Goal: Information Seeking & Learning: Learn about a topic

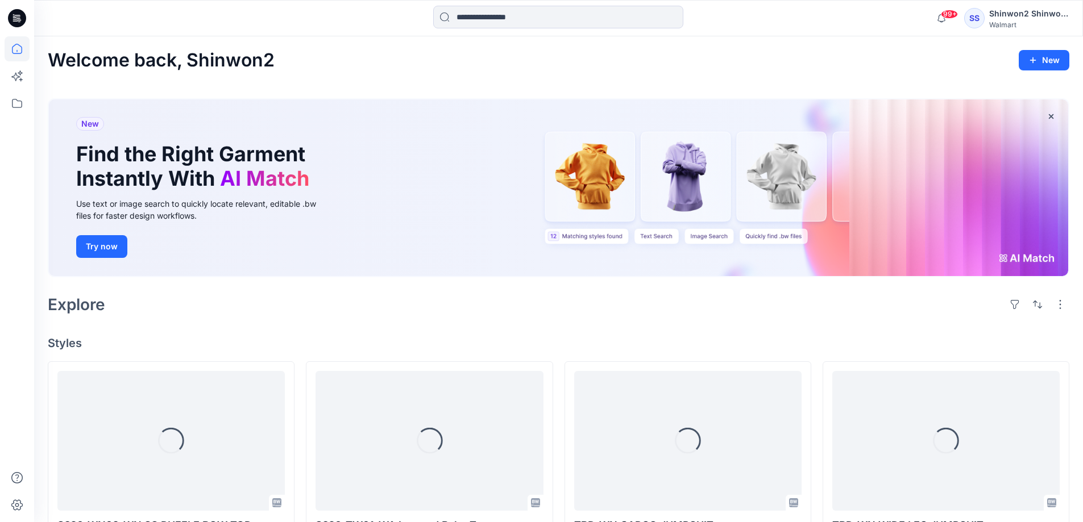
click at [16, 10] on icon at bounding box center [17, 18] width 18 height 18
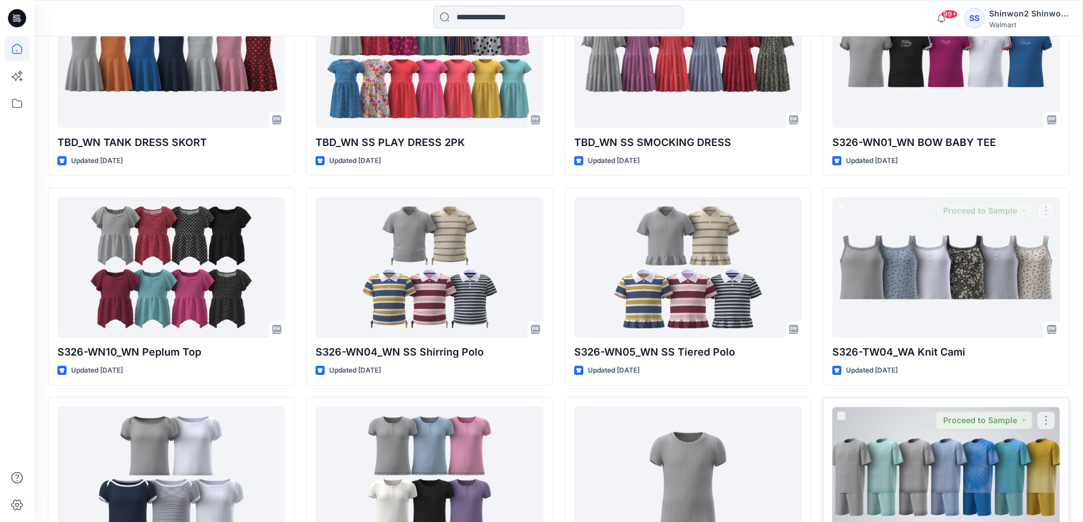
scroll to position [909, 0]
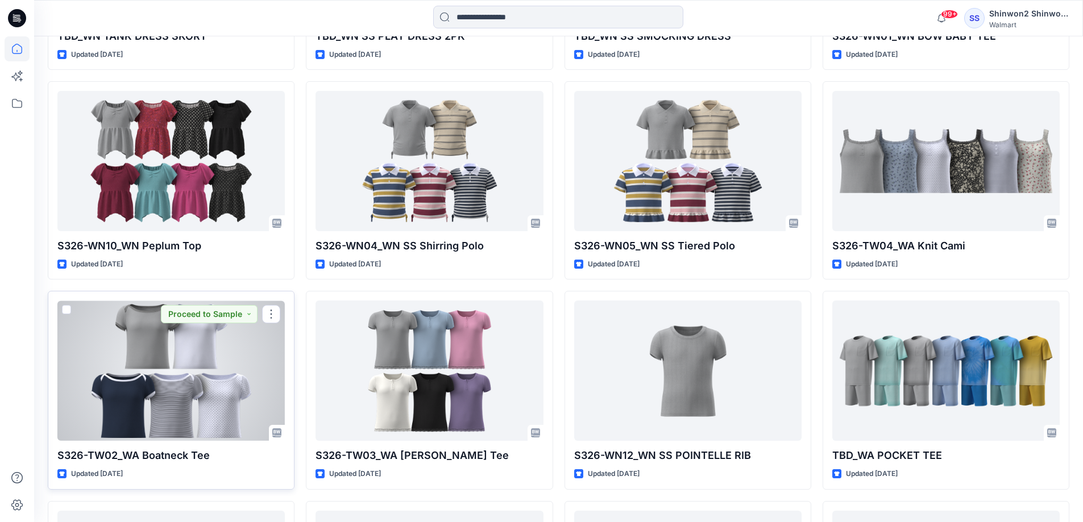
click at [236, 364] on div at bounding box center [170, 371] width 227 height 140
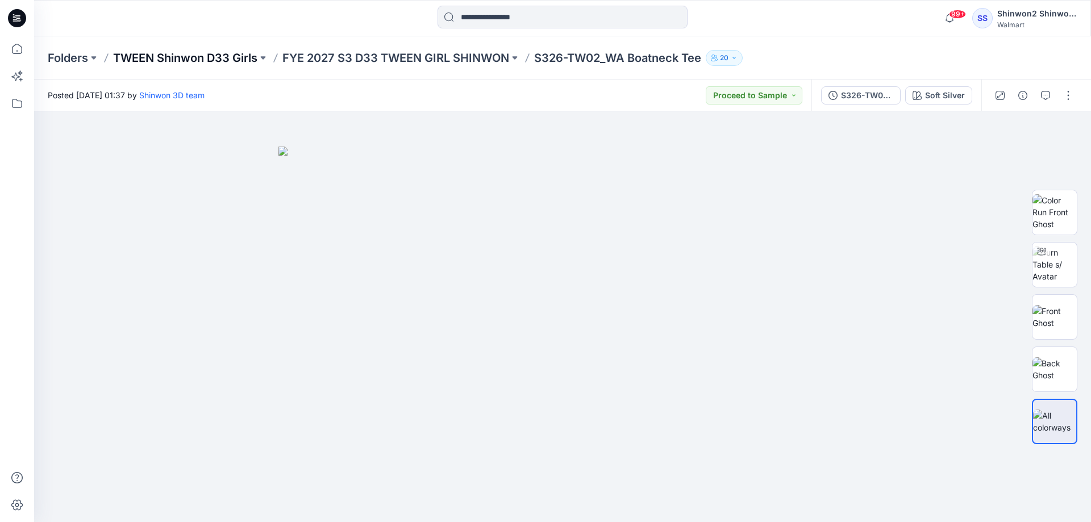
click at [184, 62] on p "TWEEN Shinwon D33 Girls" at bounding box center [185, 58] width 144 height 16
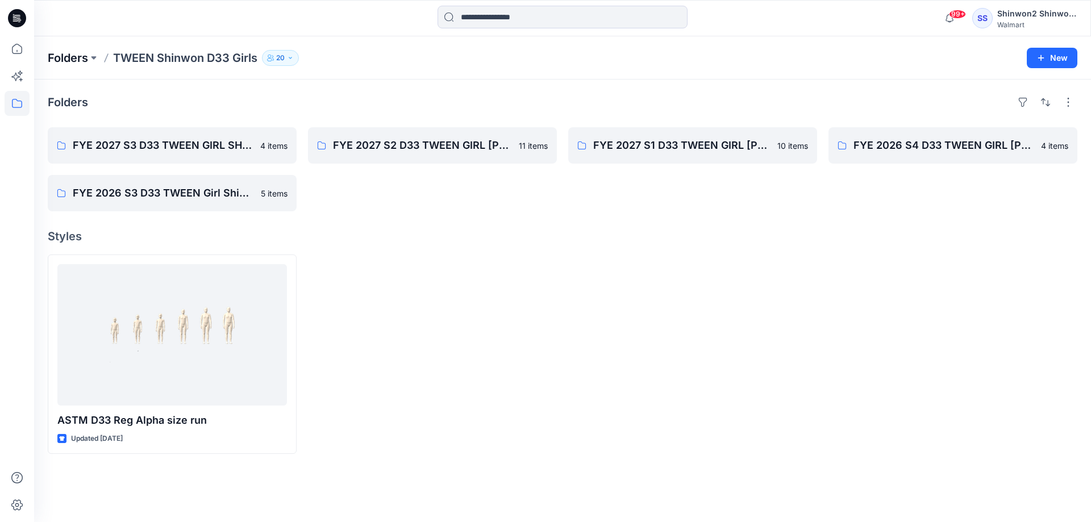
click at [77, 54] on p "Folders" at bounding box center [68, 58] width 40 height 16
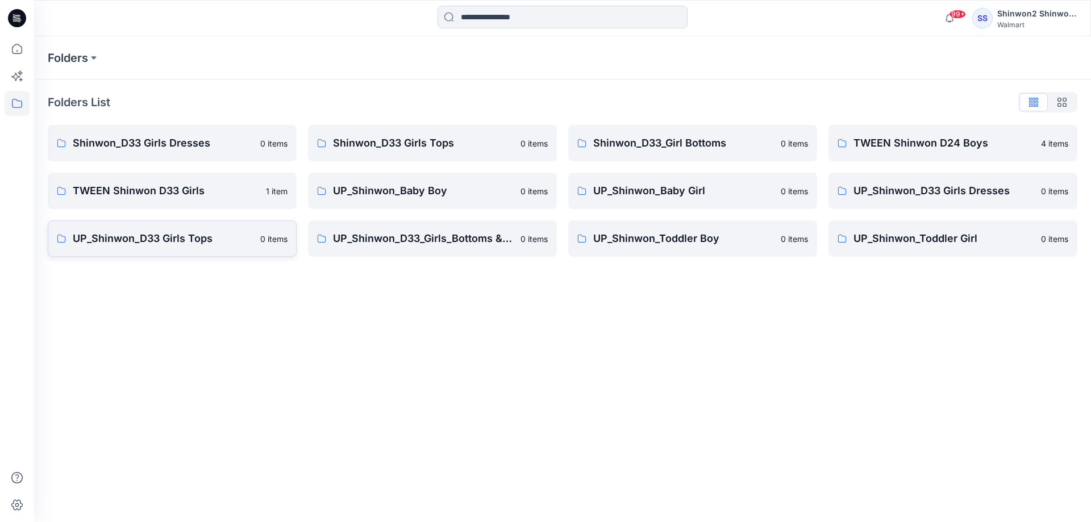
click at [175, 244] on p "UP_Shinwon_D33 Girls Tops" at bounding box center [163, 239] width 181 height 16
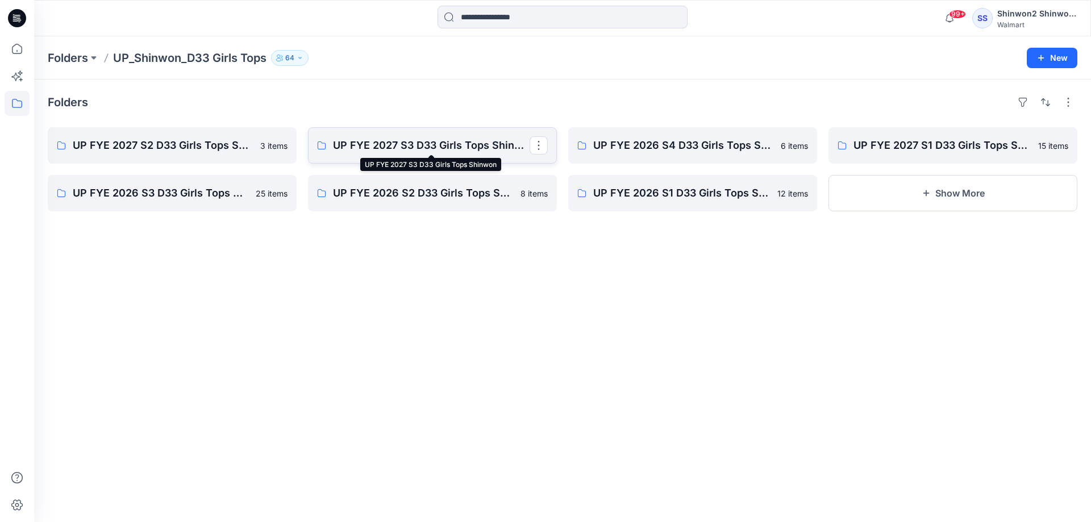
click at [437, 143] on p "UP FYE 2027 S3 D33 Girls Tops Shinwon" at bounding box center [431, 146] width 197 height 16
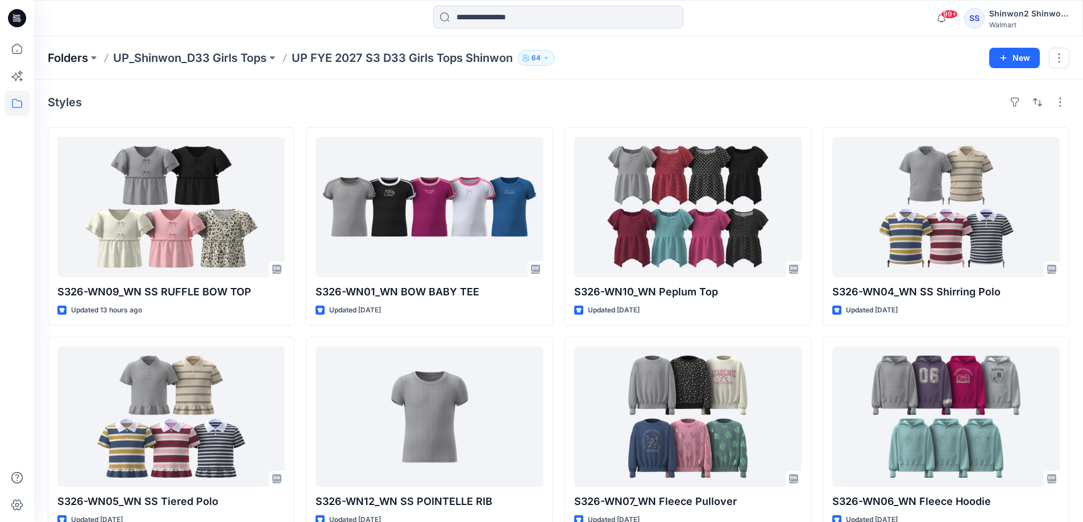
click at [78, 55] on p "Folders" at bounding box center [68, 58] width 40 height 16
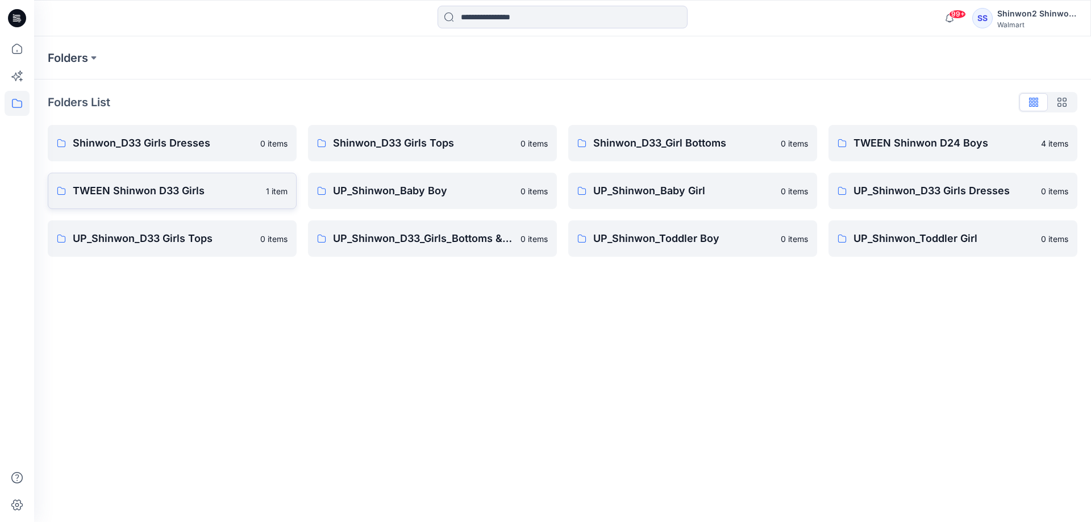
click at [148, 194] on p "TWEEN Shinwon D33 Girls" at bounding box center [166, 191] width 186 height 16
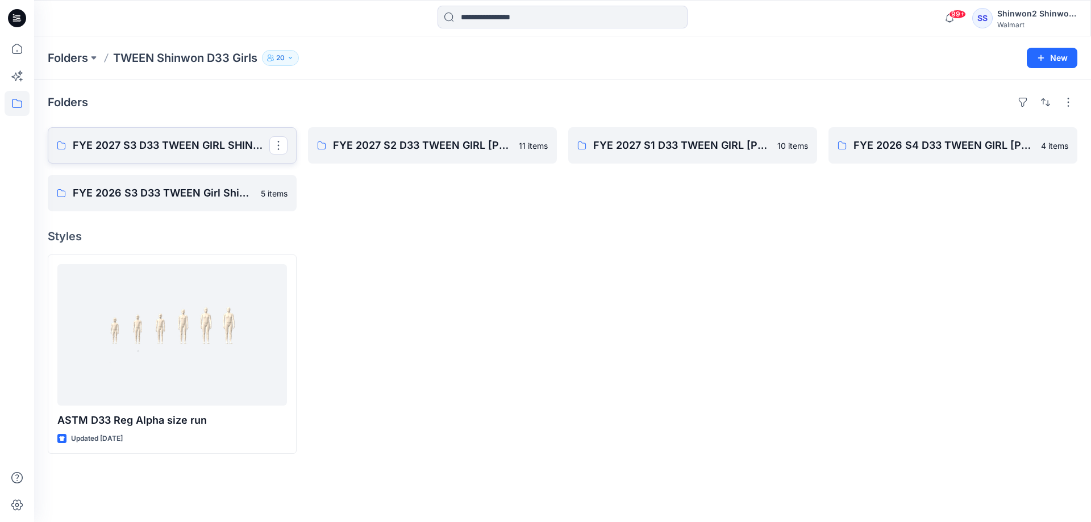
click at [205, 147] on p "FYE 2027 S3 D33 TWEEN GIRL SHINWON" at bounding box center [171, 146] width 197 height 16
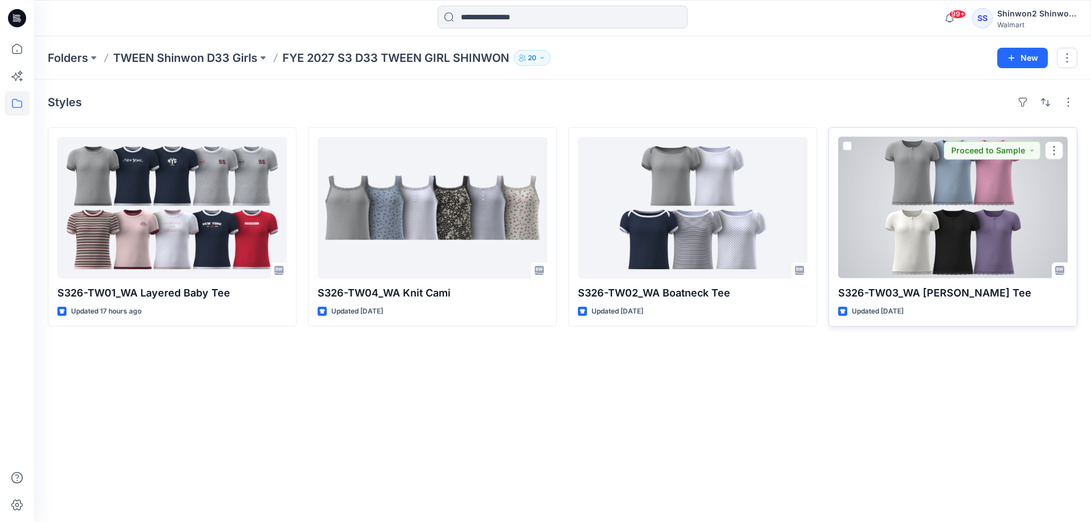
click at [928, 219] on div at bounding box center [953, 208] width 230 height 142
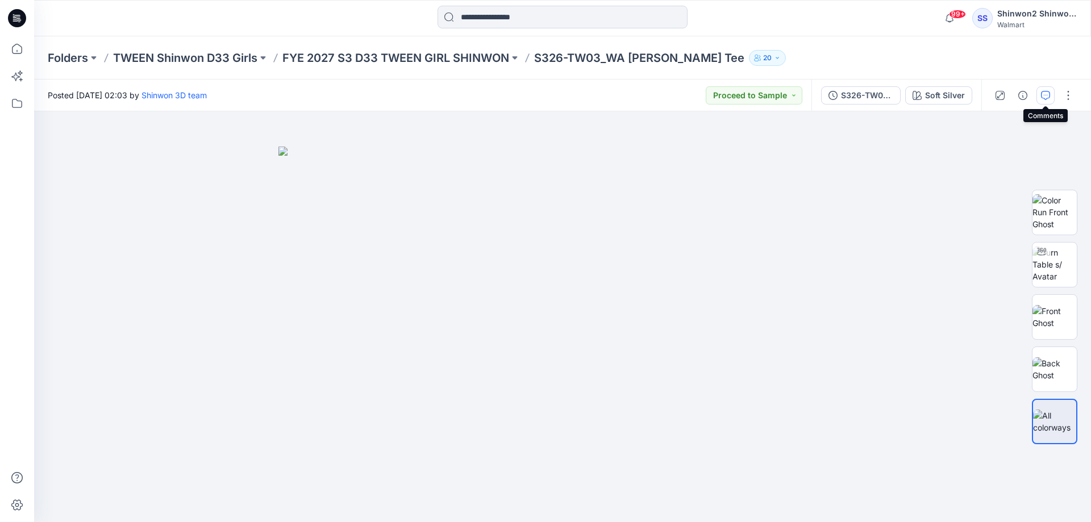
click at [1052, 95] on button "button" at bounding box center [1046, 95] width 18 height 18
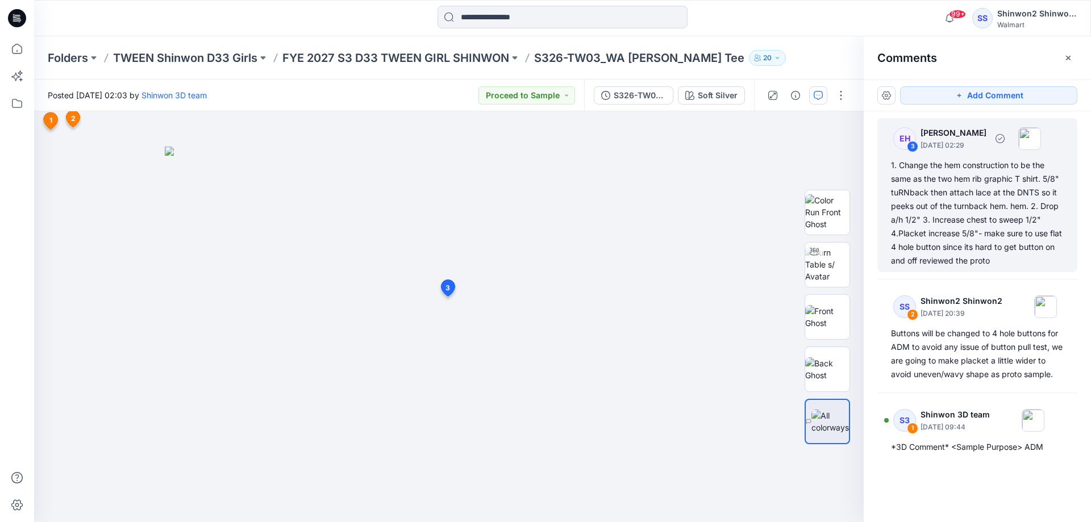
click at [998, 181] on div "1. Change the hem construction to be the same as the two hem rib graphic T shir…" at bounding box center [977, 213] width 173 height 109
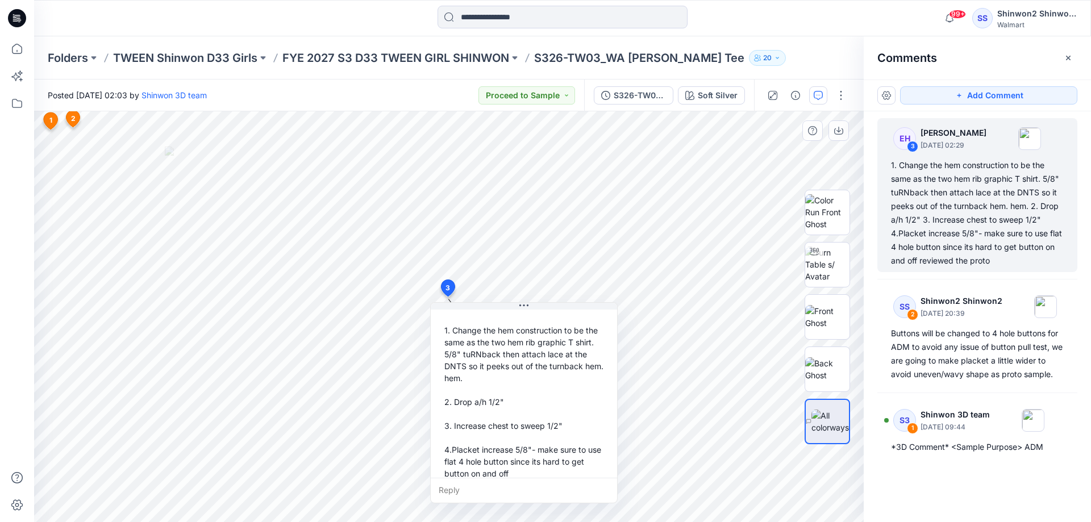
scroll to position [80, 0]
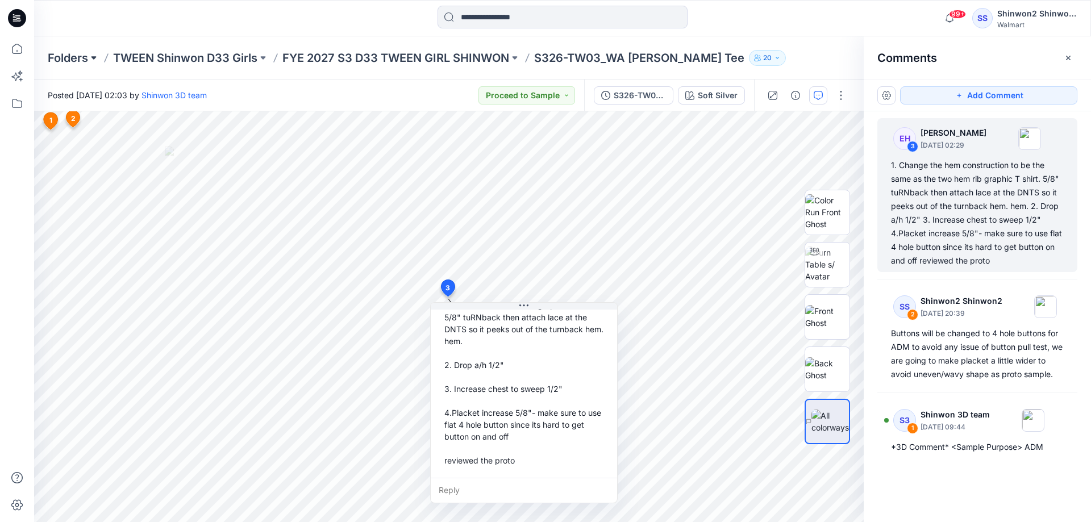
click at [89, 54] on button at bounding box center [93, 58] width 11 height 16
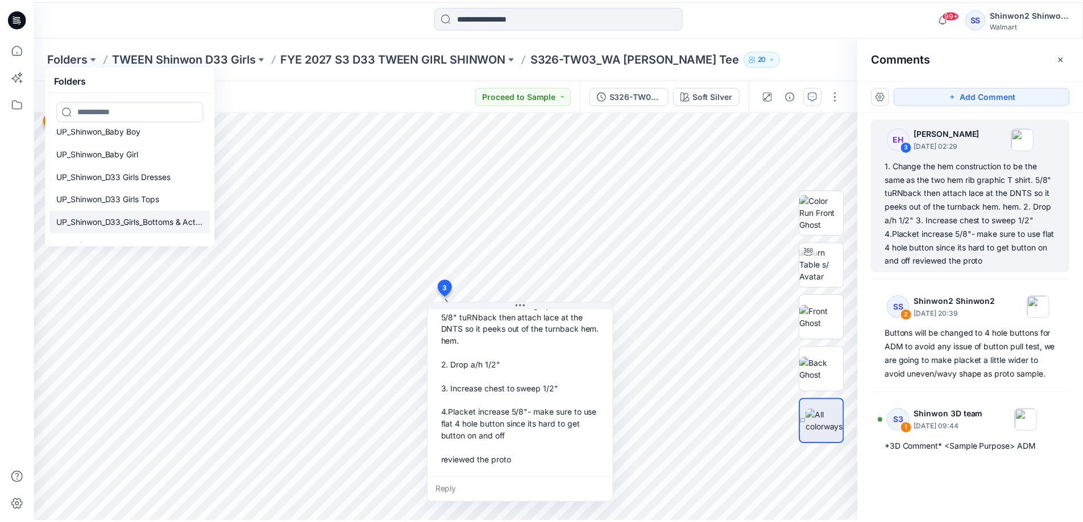
scroll to position [139, 0]
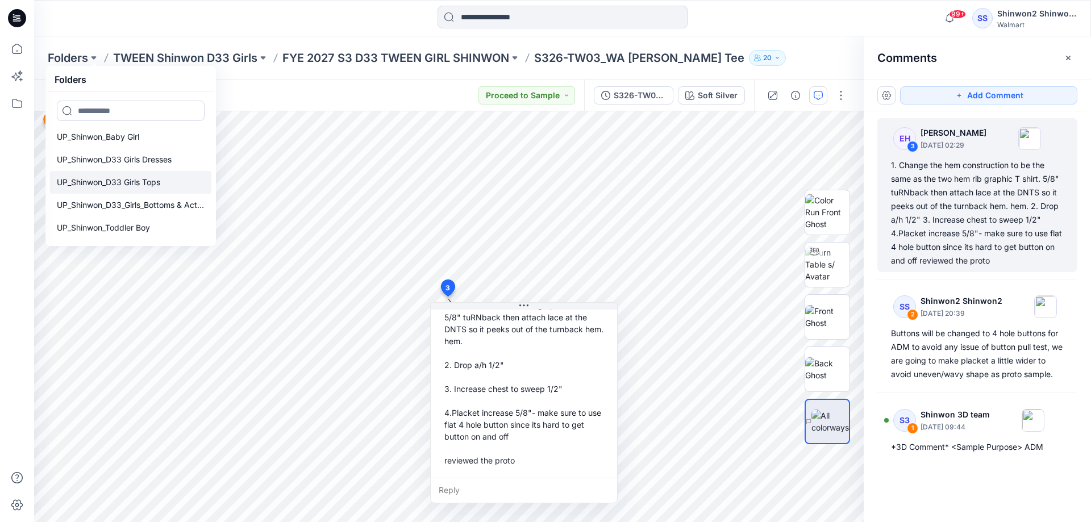
click at [153, 187] on p "UP_Shinwon_D33 Girls Tops" at bounding box center [108, 183] width 103 height 14
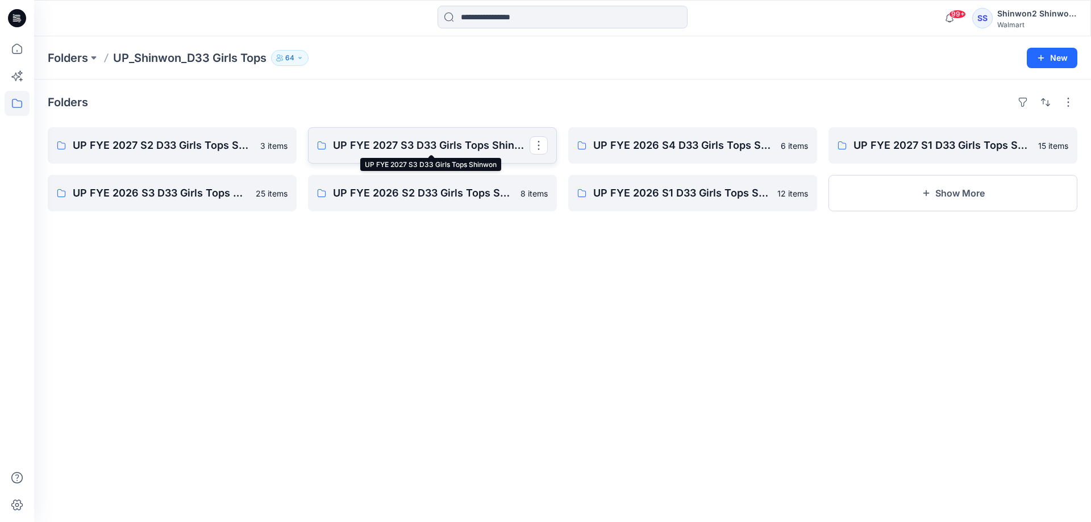
click at [375, 140] on p "UP FYE 2027 S3 D33 Girls Tops Shinwon" at bounding box center [431, 146] width 197 height 16
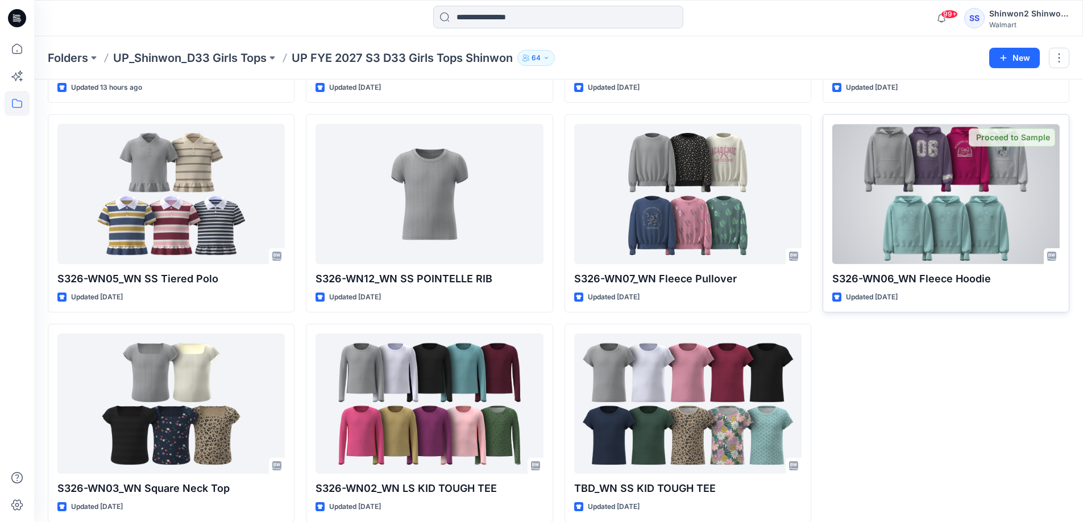
scroll to position [227, 0]
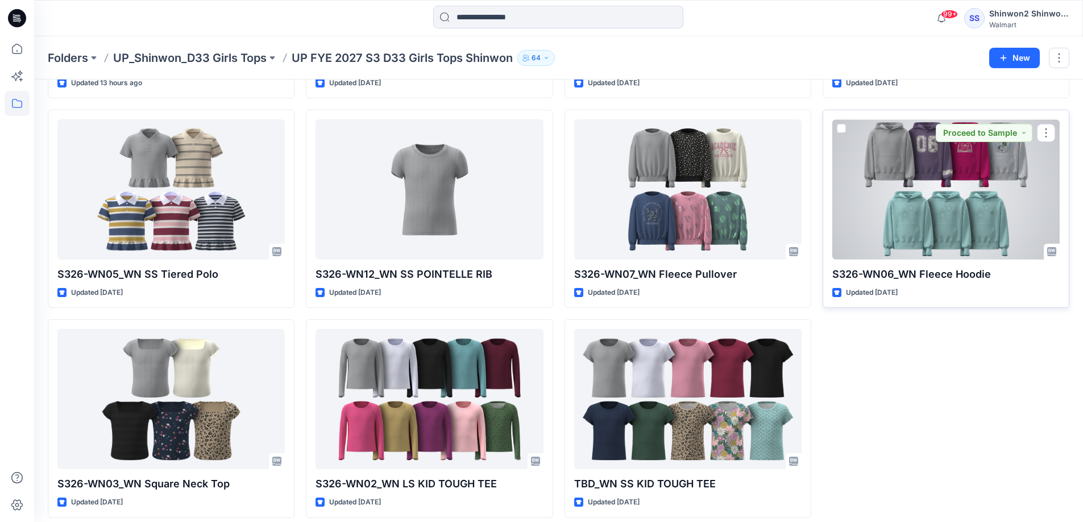
click at [891, 208] on div at bounding box center [945, 189] width 227 height 140
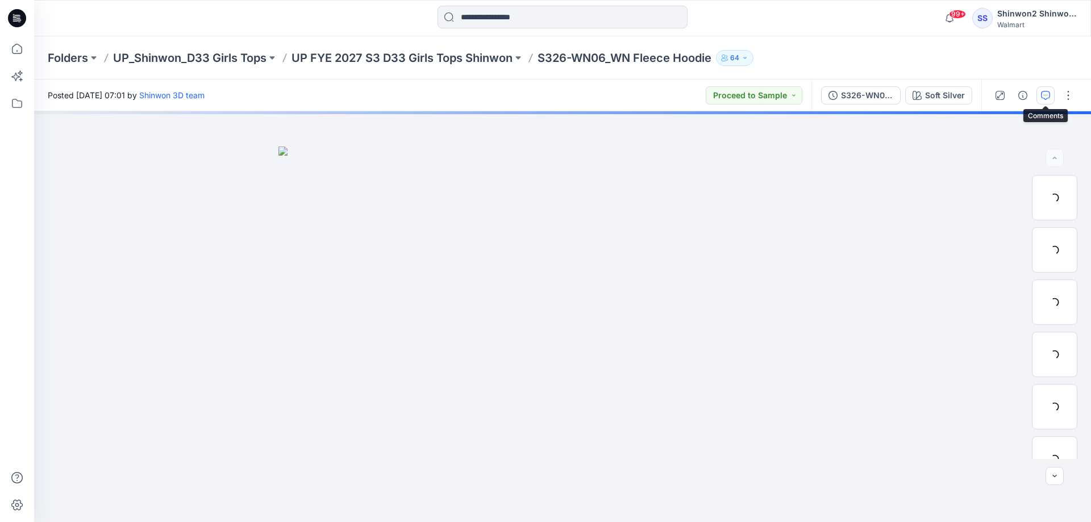
click at [1048, 98] on icon "button" at bounding box center [1045, 95] width 9 height 9
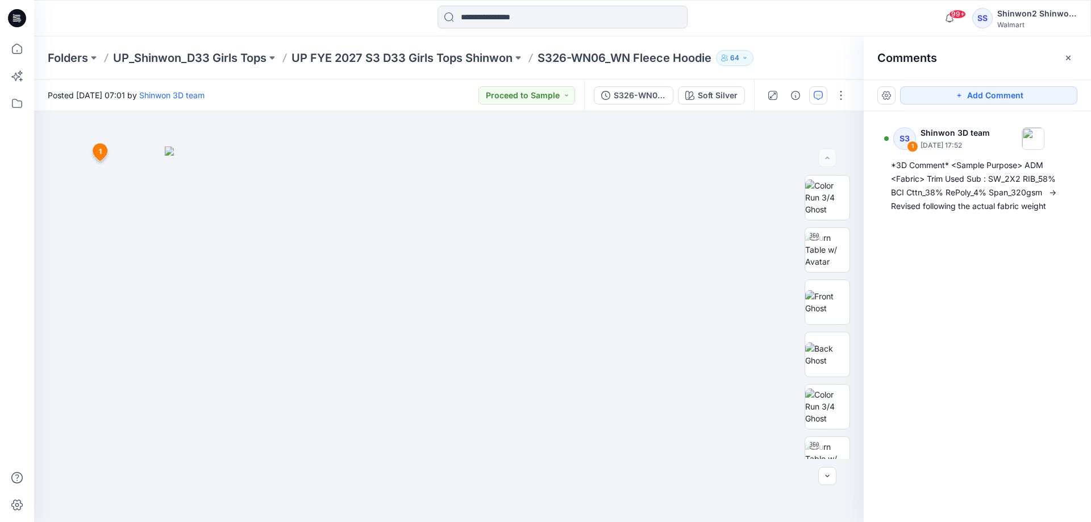
drag, startPoint x: 395, startPoint y: 72, endPoint x: 402, endPoint y: 68, distance: 7.9
click at [398, 71] on div "Folders UP_Shinwon_D33 Girls Tops UP FYE 2027 S3 D33 Girls Tops Shinwon S326-WN…" at bounding box center [562, 57] width 1057 height 43
click at [418, 59] on p "UP FYE 2027 S3 D33 Girls Tops Shinwon" at bounding box center [402, 58] width 221 height 16
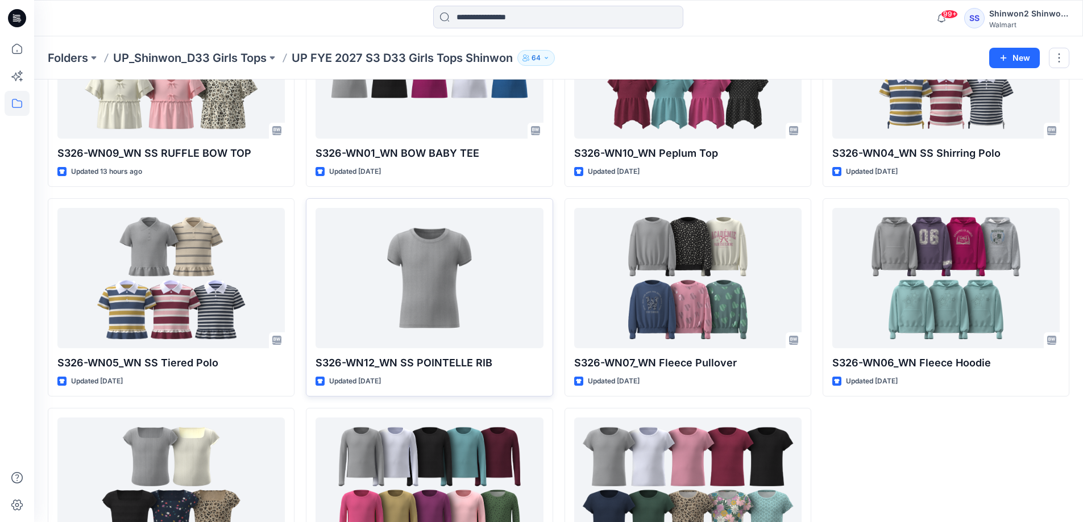
scroll to position [237, 0]
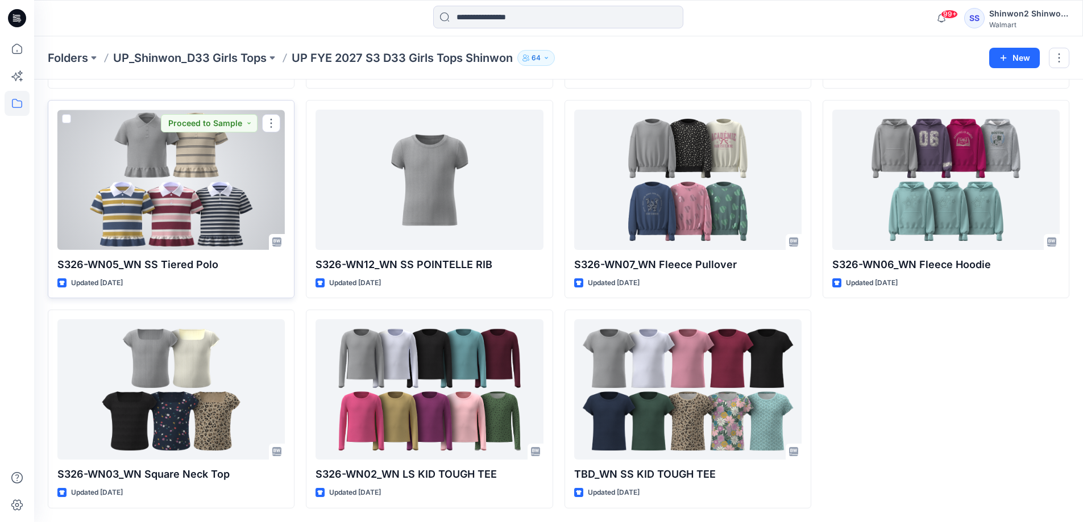
drag, startPoint x: 228, startPoint y: 195, endPoint x: 978, endPoint y: 109, distance: 754.6
click at [228, 195] on div at bounding box center [170, 180] width 227 height 140
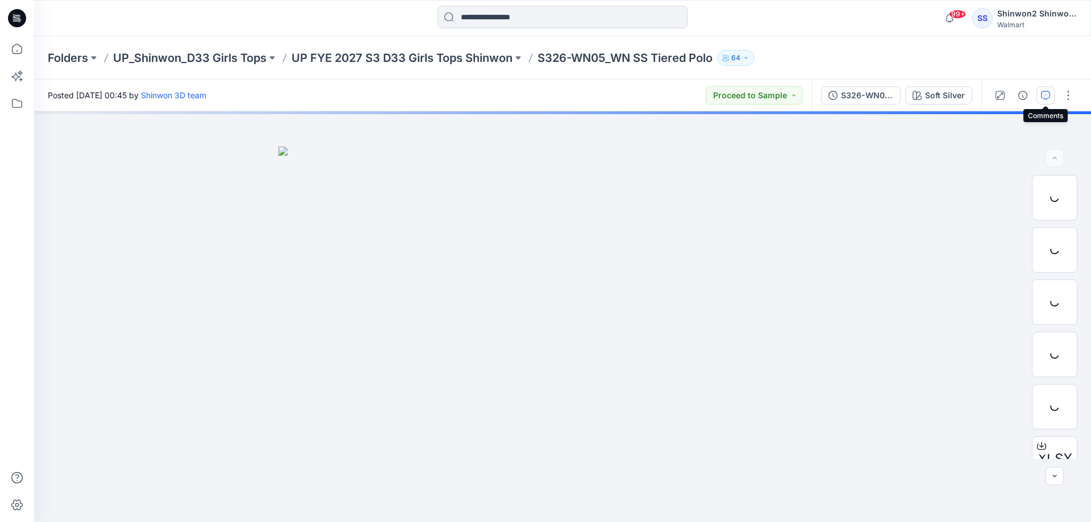
click at [1046, 104] on button "button" at bounding box center [1046, 95] width 18 height 18
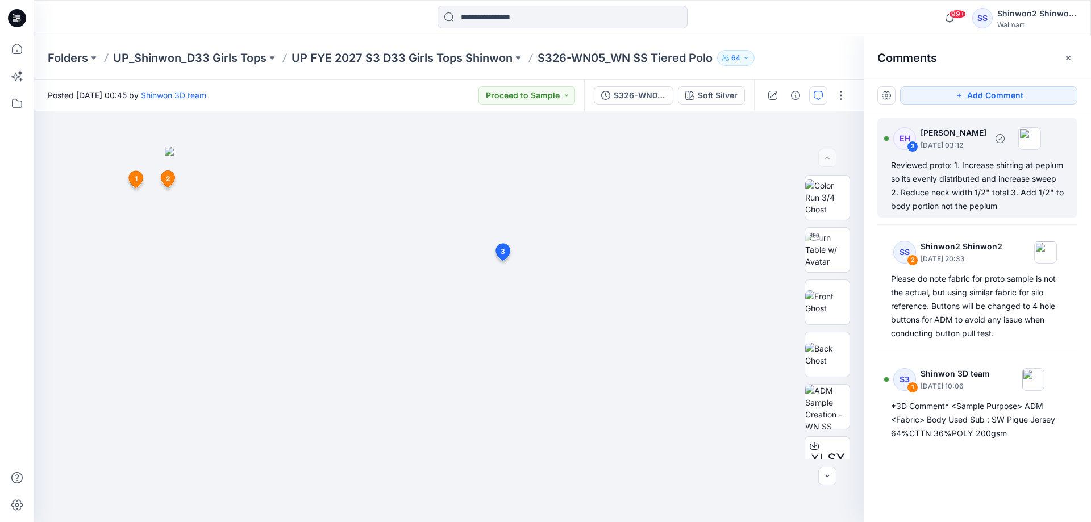
click at [957, 176] on div "Reviewed proto: 1. Increase shirring at peplum so its evenly distributed and in…" at bounding box center [977, 186] width 173 height 55
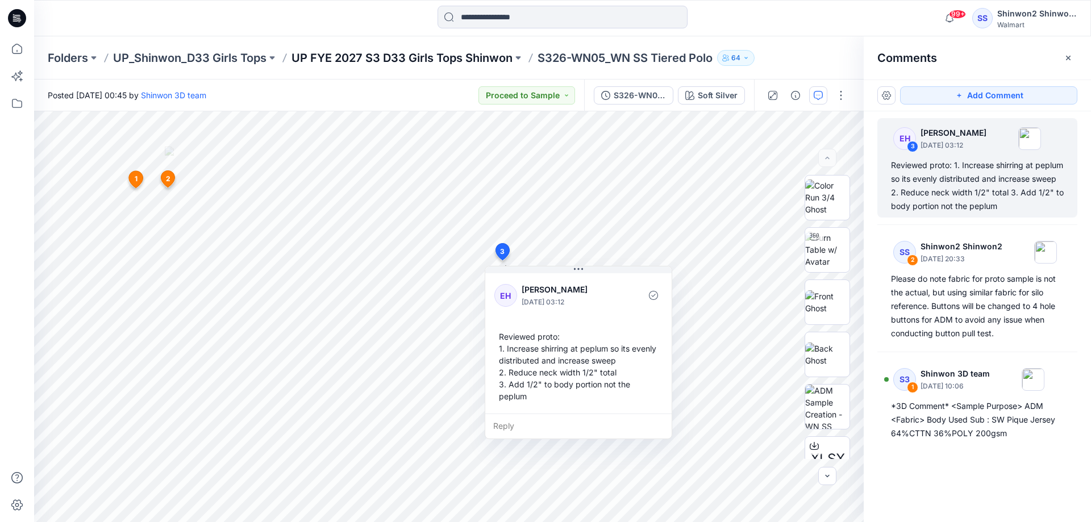
click at [414, 57] on p "UP FYE 2027 S3 D33 Girls Tops Shinwon" at bounding box center [402, 58] width 221 height 16
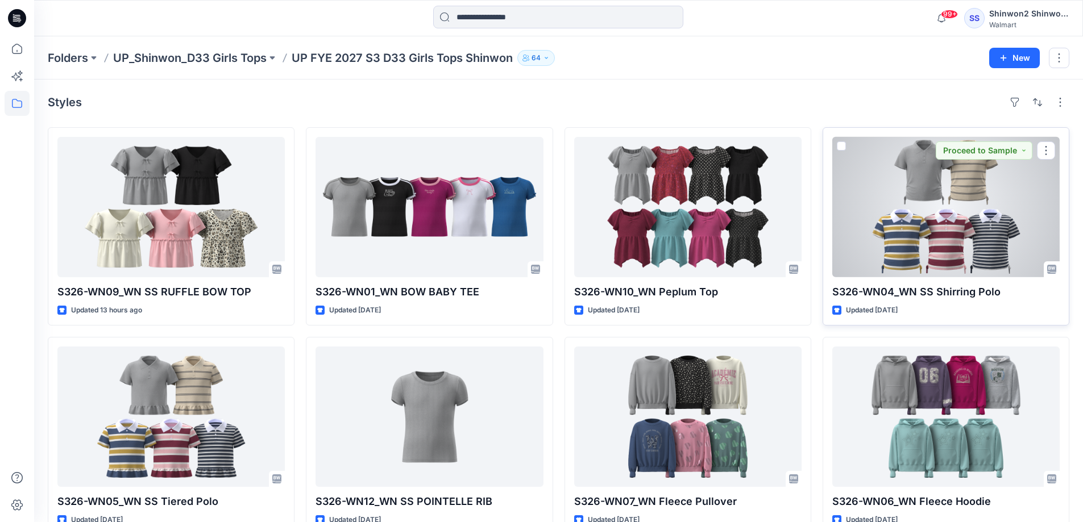
click at [951, 233] on div at bounding box center [945, 207] width 227 height 140
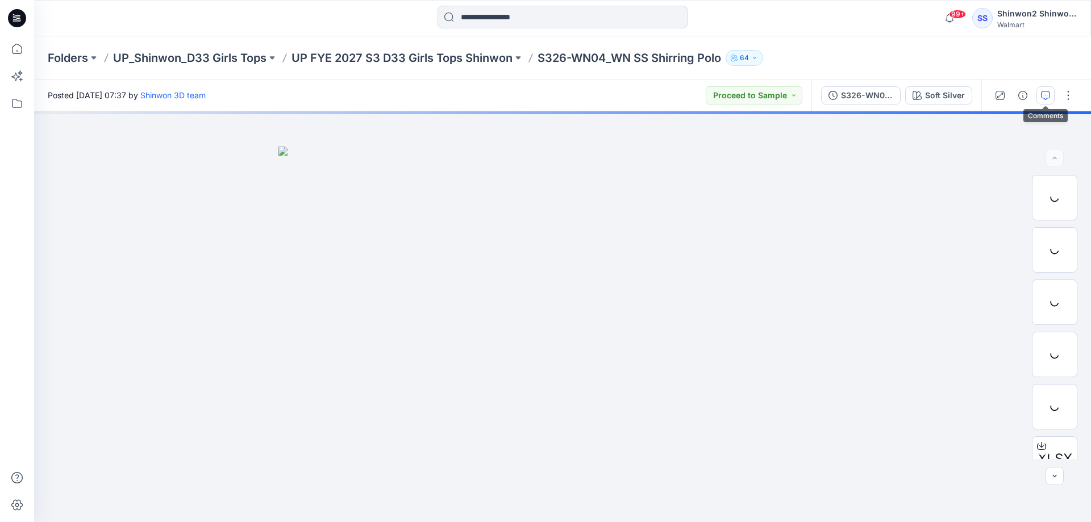
click at [1048, 99] on icon "button" at bounding box center [1045, 95] width 9 height 9
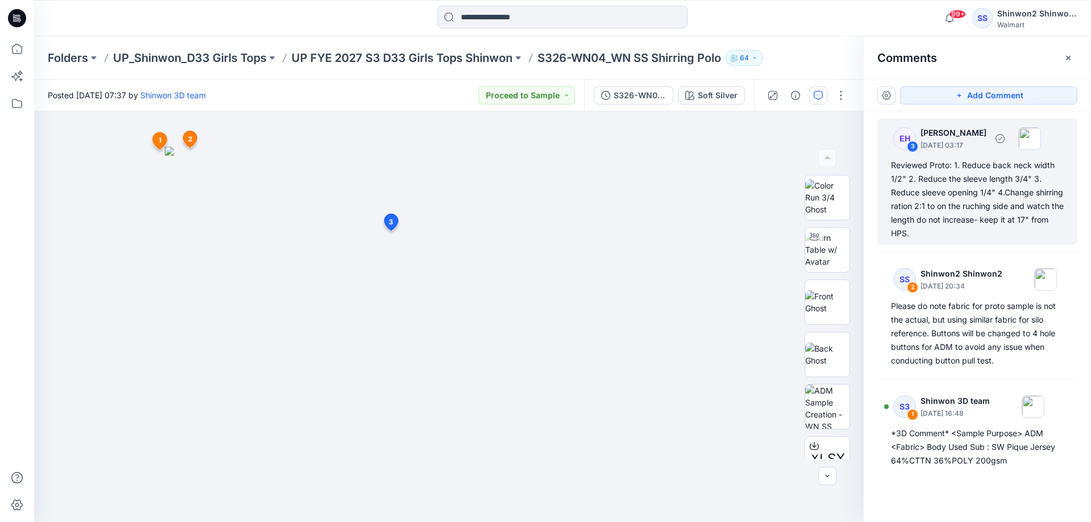
click at [1025, 203] on div "Reviewed Proto: 1. Reduce back neck width 1/2" 2. Reduce the sleeve length 3/4"…" at bounding box center [977, 200] width 173 height 82
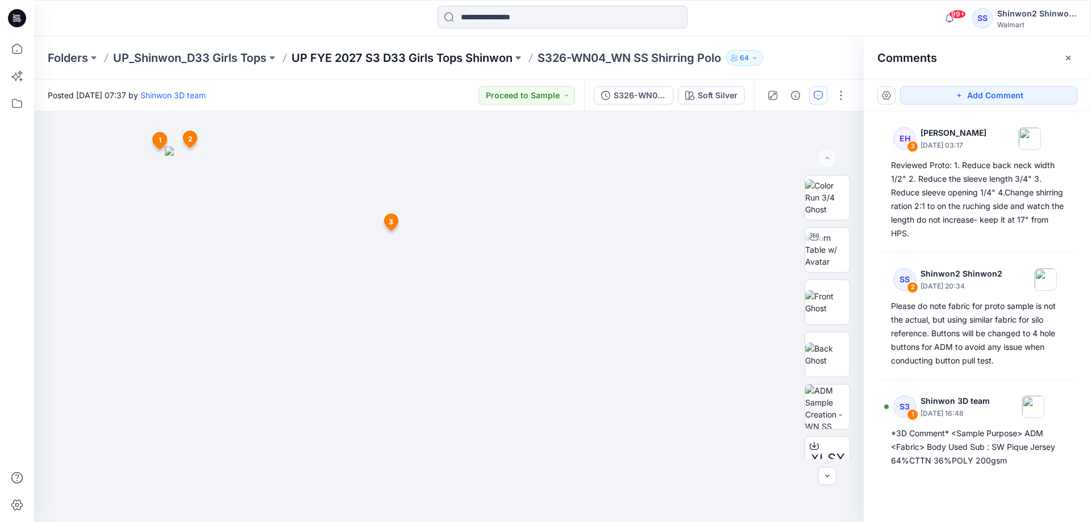
click at [421, 55] on p "UP FYE 2027 S3 D33 Girls Tops Shinwon" at bounding box center [402, 58] width 221 height 16
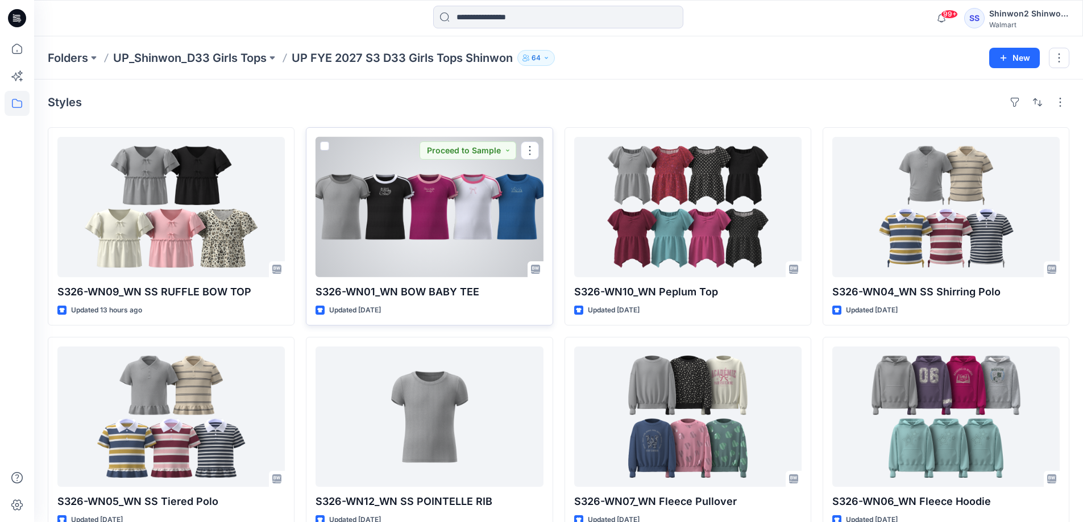
click at [425, 234] on div at bounding box center [428, 207] width 227 height 140
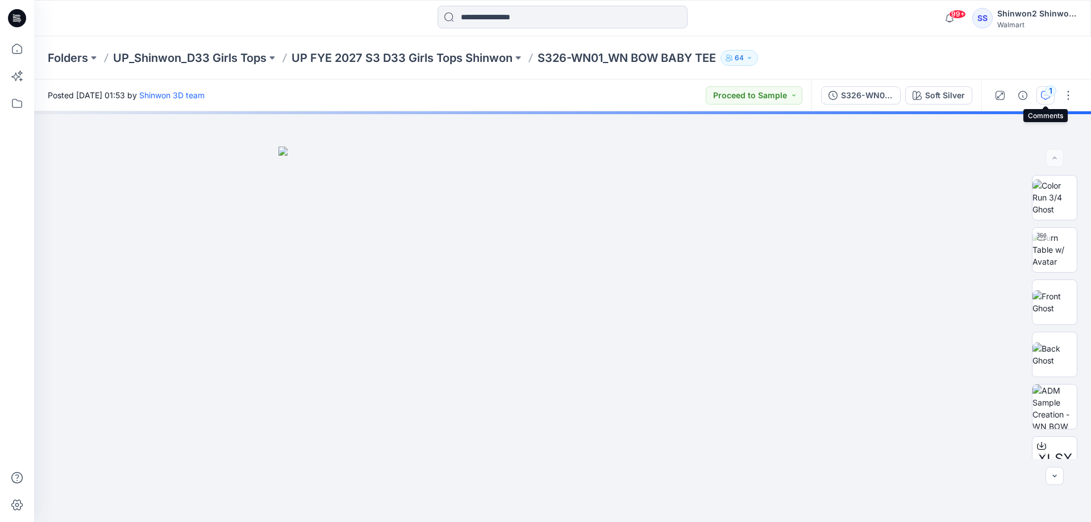
click at [1041, 100] on button "1" at bounding box center [1046, 95] width 18 height 18
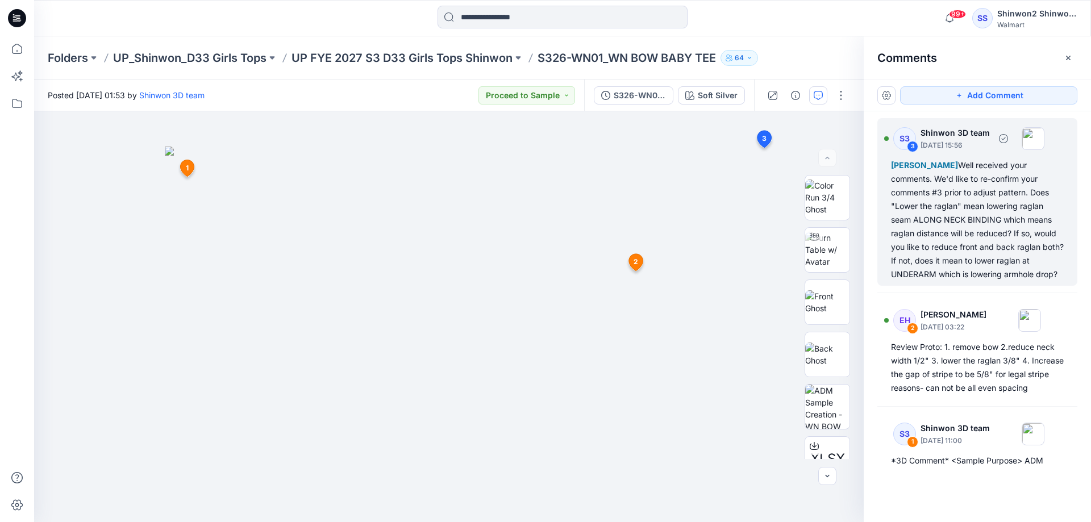
click at [1035, 230] on div "[PERSON_NAME] Well received your comments. We'd like to re-confirm your comment…" at bounding box center [977, 220] width 173 height 123
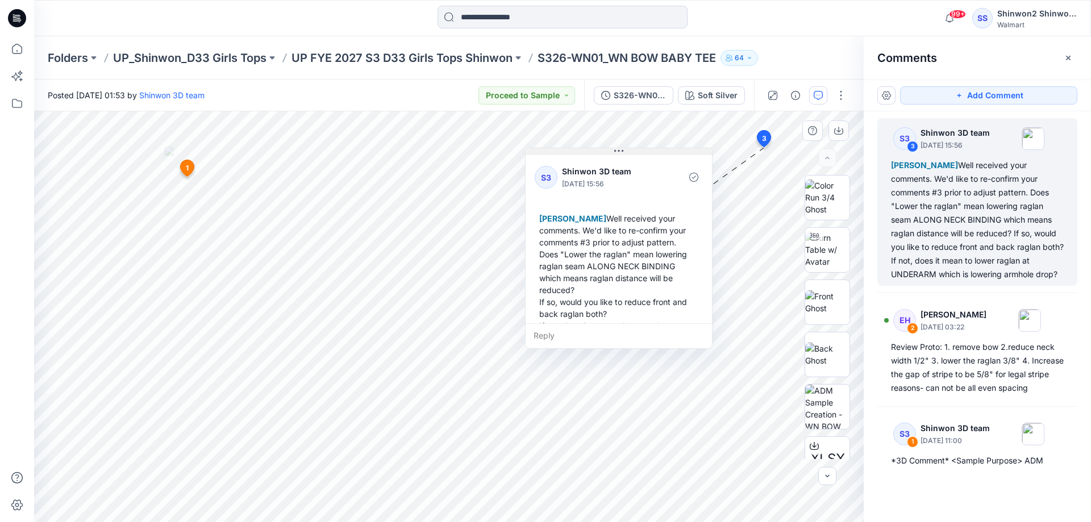
drag, startPoint x: 733, startPoint y: 165, endPoint x: 612, endPoint y: 152, distance: 121.8
click at [612, 152] on button at bounding box center [619, 151] width 186 height 7
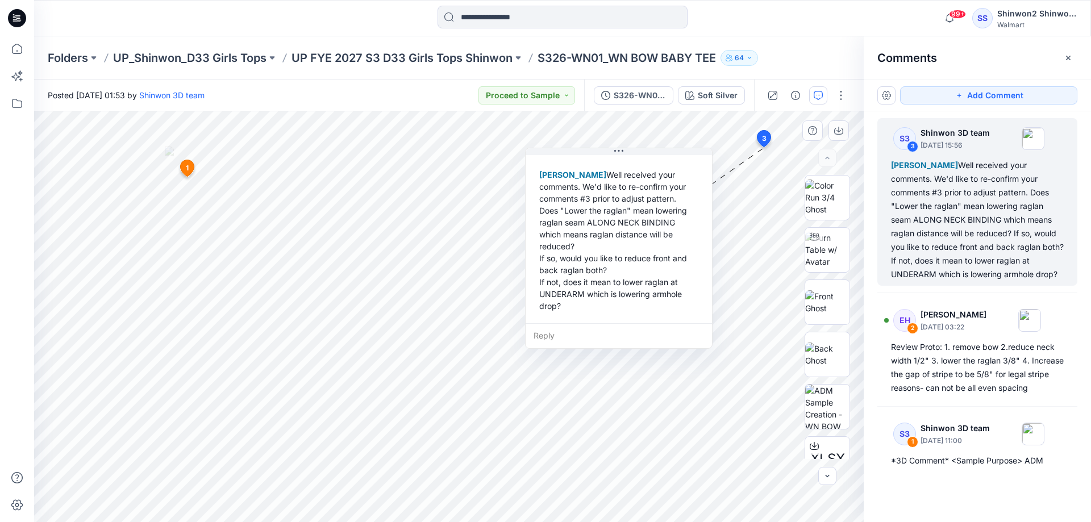
scroll to position [51, 0]
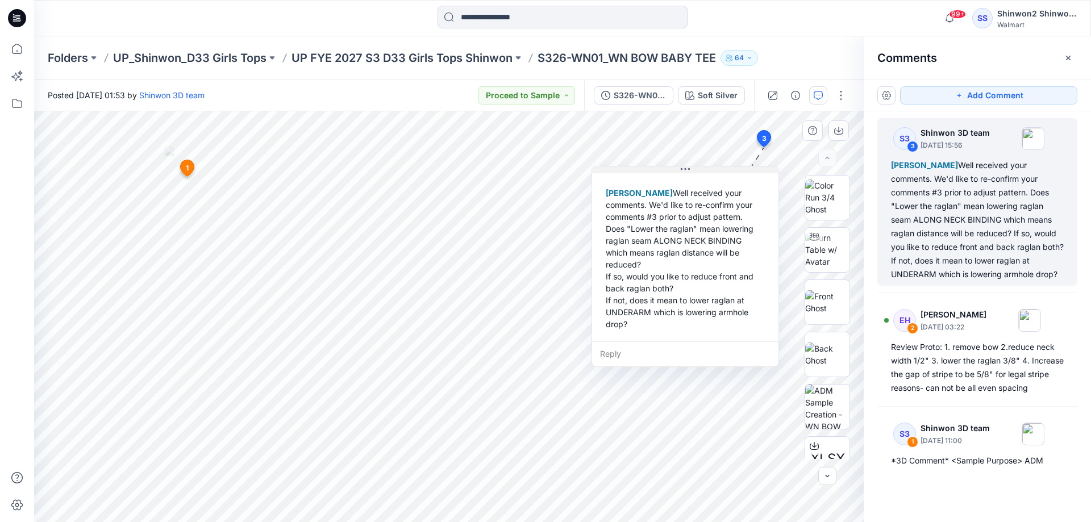
drag, startPoint x: 666, startPoint y: 156, endPoint x: 728, endPoint y: 171, distance: 63.0
click at [728, 171] on button at bounding box center [685, 170] width 186 height 7
click at [480, 51] on p "UP FYE 2027 S3 D33 Girls Tops Shinwon" at bounding box center [402, 58] width 221 height 16
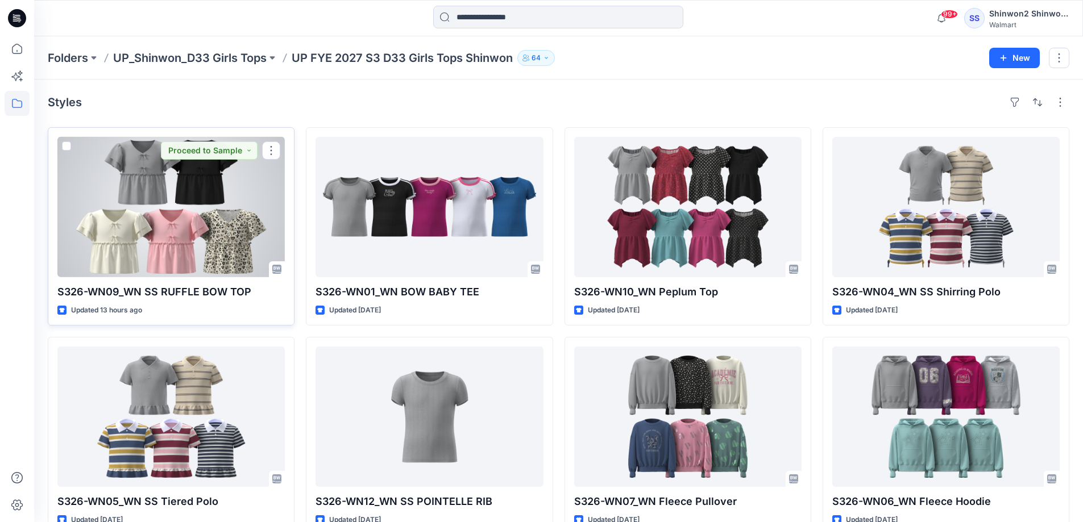
click at [89, 153] on div at bounding box center [170, 207] width 227 height 140
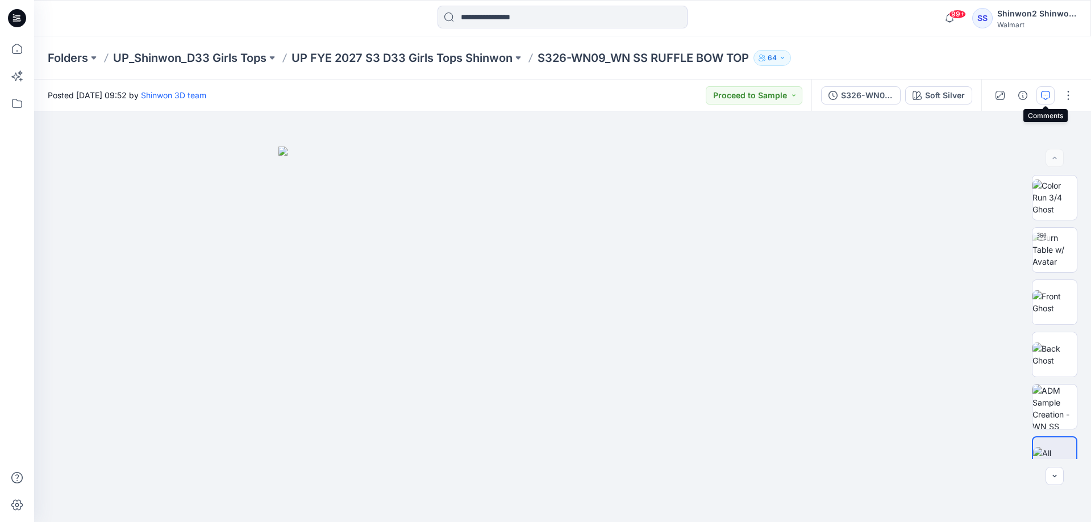
click at [1044, 94] on icon "button" at bounding box center [1045, 95] width 9 height 9
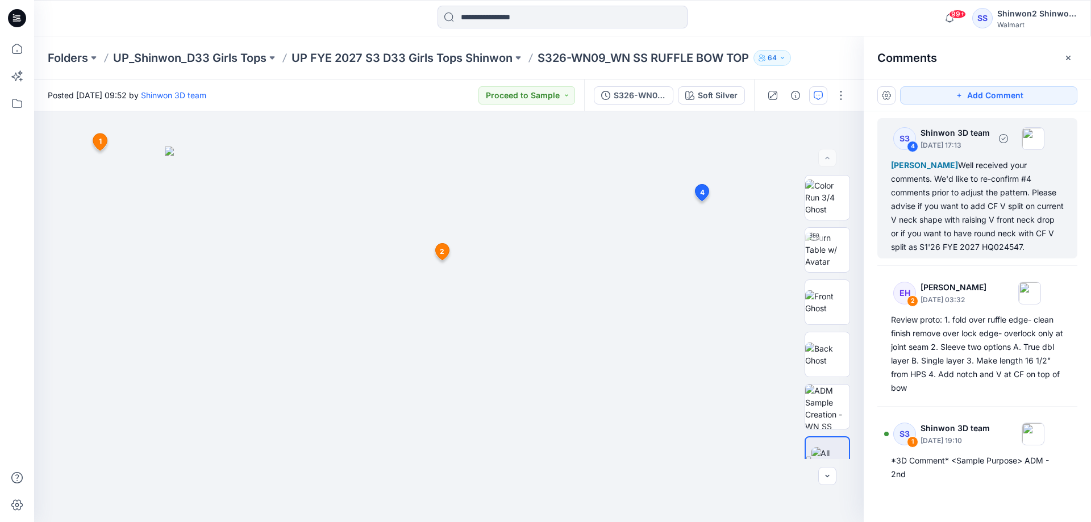
click at [1011, 235] on div "[PERSON_NAME] Well received your comments. We'd like to re-confirm #4 comments …" at bounding box center [977, 206] width 173 height 95
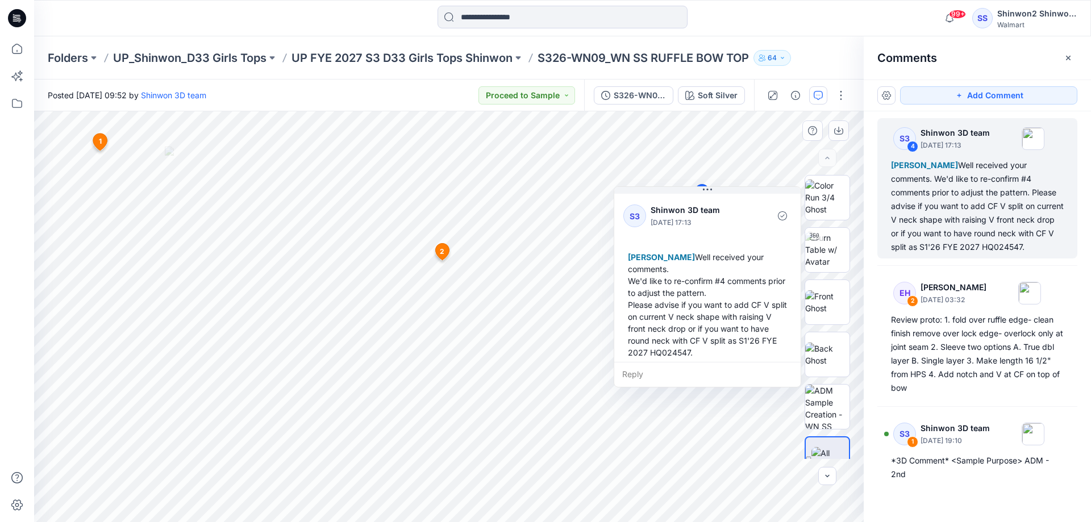
drag, startPoint x: 757, startPoint y: 210, endPoint x: 708, endPoint y: 307, distance: 108.3
click at [687, 189] on button at bounding box center [707, 190] width 186 height 7
